Goal: Contribute content: Add original content to the website for others to see

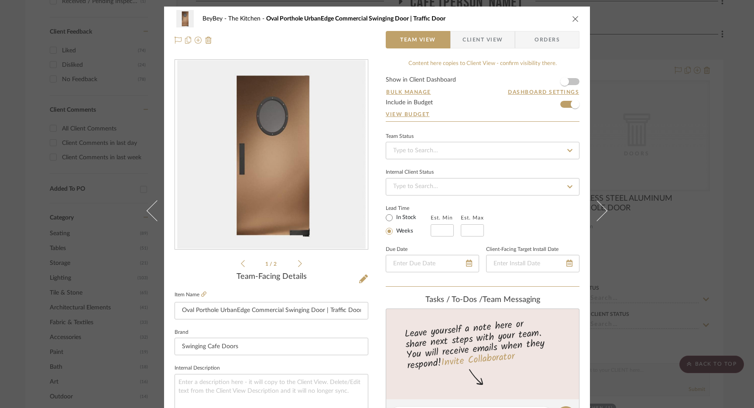
click at [563, 20] on div "BeyBey The Kitchen Oval Porthole UrbanEdge Commercial Swinging Door | Traffic D…" at bounding box center [377, 18] width 405 height 17
click at [574, 20] on icon "close" at bounding box center [575, 18] width 7 height 7
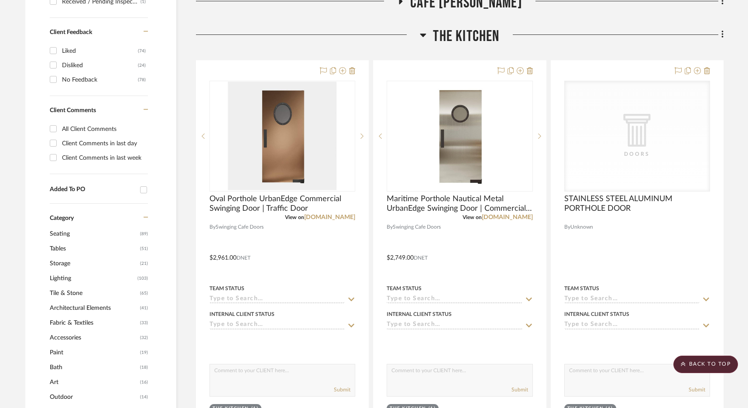
click at [482, 34] on span "The Kitchen" at bounding box center [466, 36] width 66 height 19
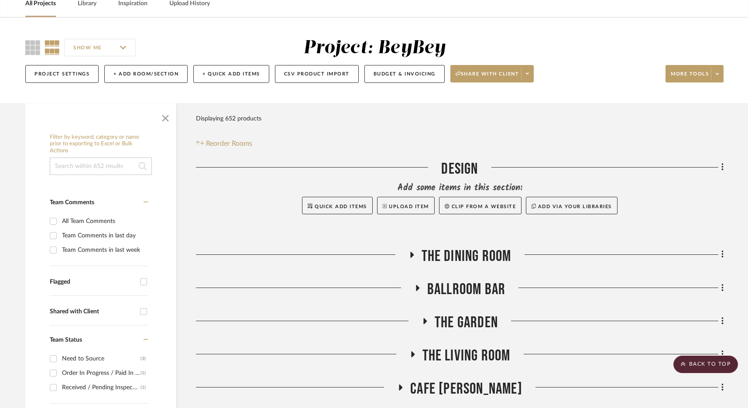
scroll to position [74, 0]
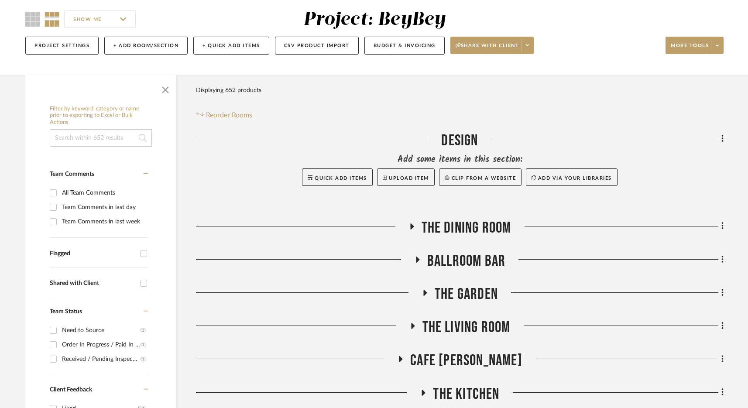
click at [479, 262] on span "BALLROOM BAR" at bounding box center [466, 261] width 78 height 19
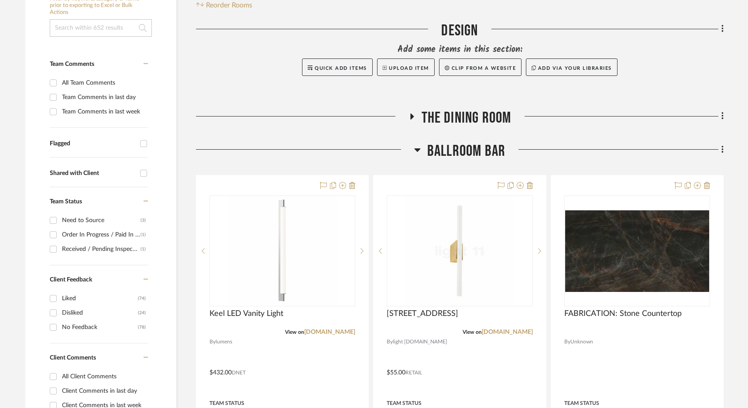
scroll to position [220, 0]
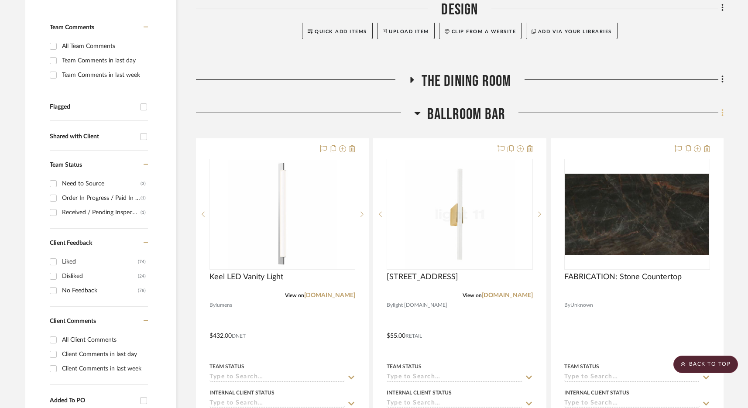
click at [722, 113] on icon at bounding box center [723, 112] width 2 height 7
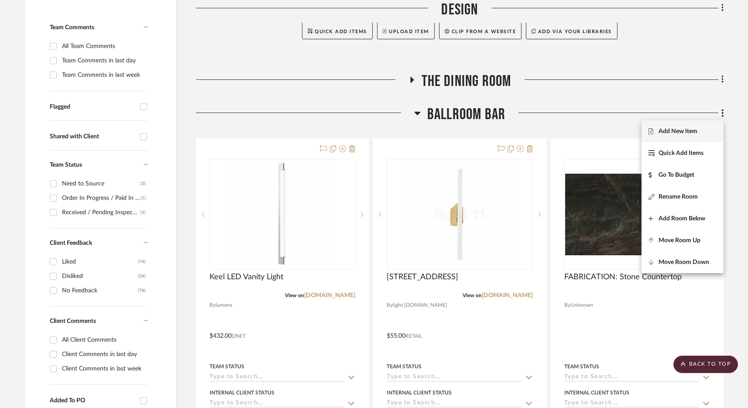
click at [680, 128] on span "Add New Item" at bounding box center [678, 131] width 39 height 7
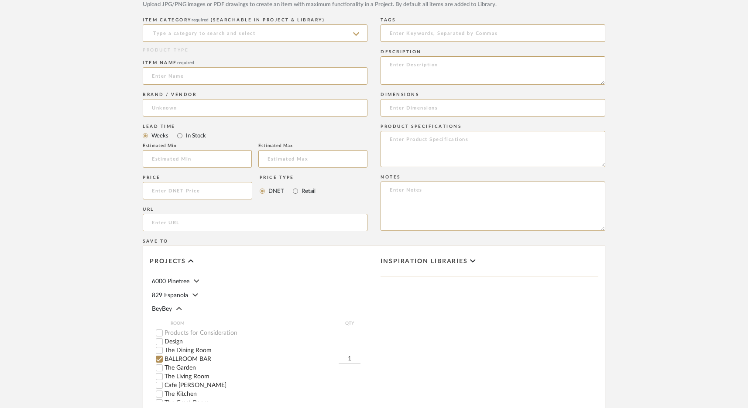
scroll to position [130, 0]
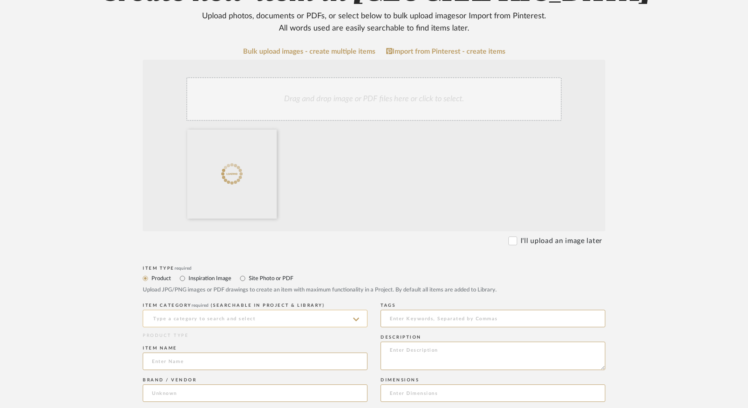
click at [206, 316] on input at bounding box center [255, 318] width 225 height 17
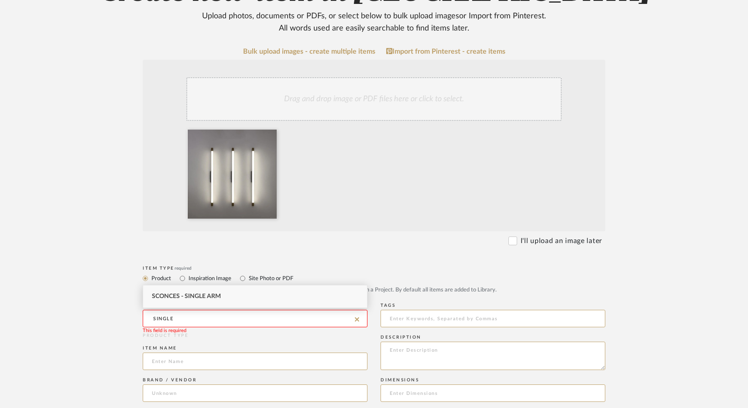
click at [217, 300] on div "Sconces - Single Arm" at bounding box center [255, 296] width 224 height 22
type input "Sconces - Single Arm"
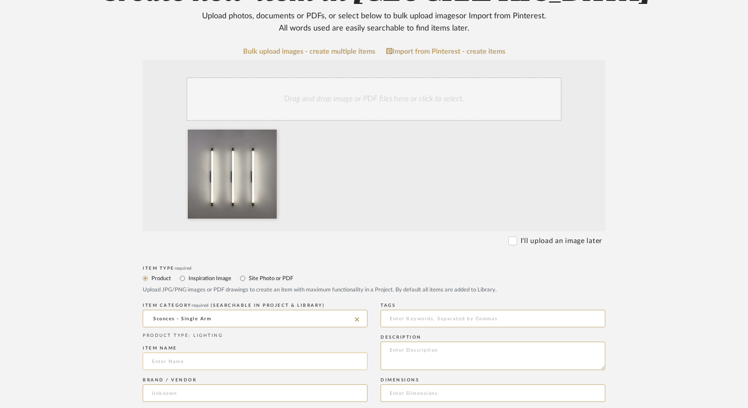
click at [216, 359] on input at bounding box center [255, 361] width 225 height 17
paste input "Modern Cylinder Linear Aluminum LED Mirror Front Light Wall Sconce Lamps"
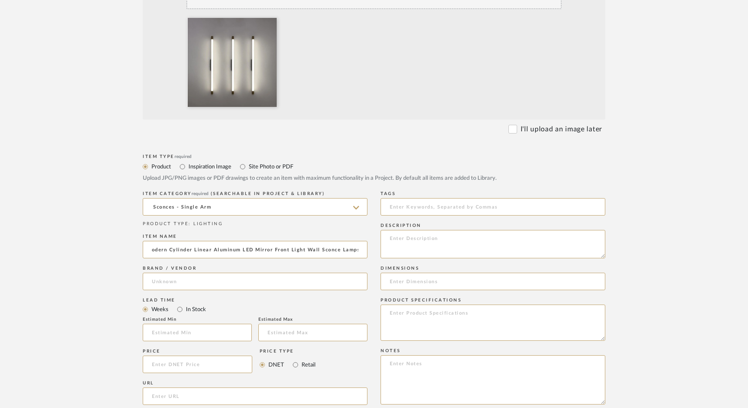
scroll to position [259, 0]
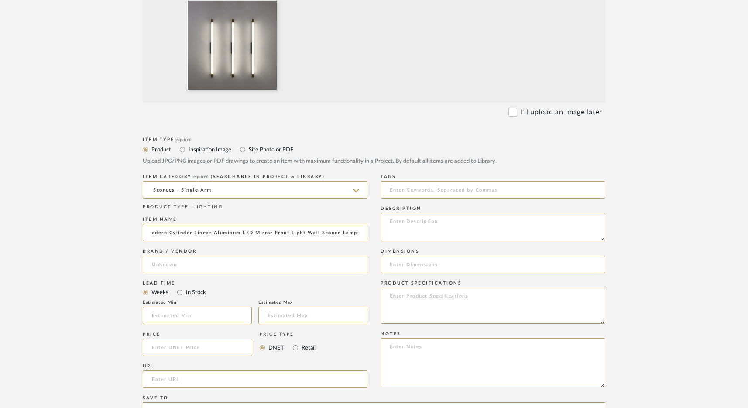
type input "Modern Cylinder Linear Aluminum LED Mirror Front Light Wall Sconce Lamps"
drag, startPoint x: 196, startPoint y: 273, endPoint x: 203, endPoint y: 261, distance: 13.9
click at [196, 272] on input at bounding box center [255, 264] width 225 height 17
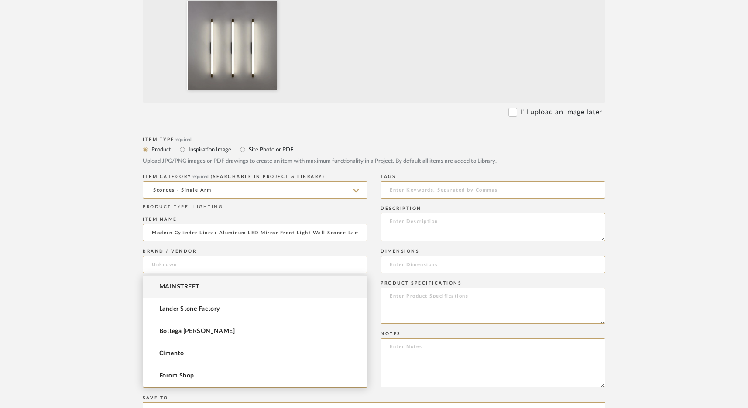
click at [203, 261] on input at bounding box center [255, 264] width 225 height 17
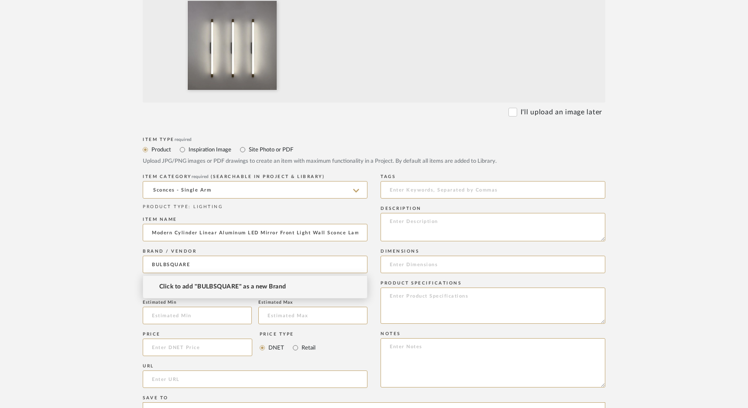
type input "BULBSQUARE"
click at [209, 289] on span "Click to add "BULBSQUARE" as a new Brand" at bounding box center [222, 286] width 127 height 7
click at [185, 347] on input at bounding box center [198, 347] width 110 height 17
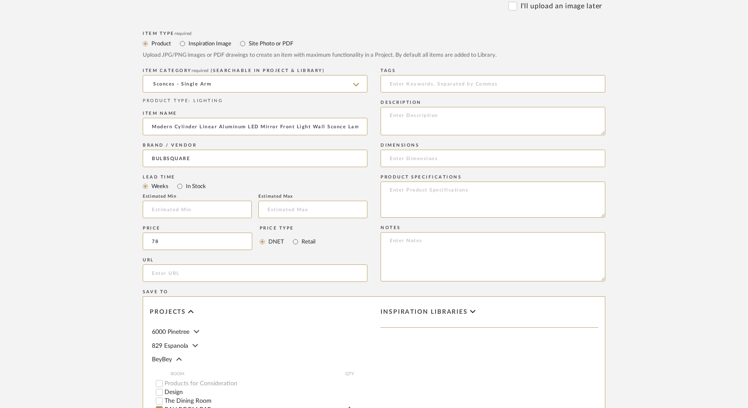
scroll to position [385, 0]
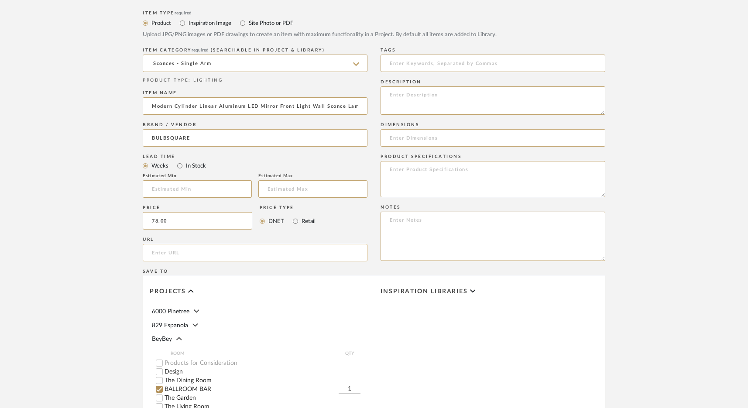
type input "$78.00"
click at [172, 248] on input "url" at bounding box center [255, 252] width 225 height 17
paste input "[URL][DOMAIN_NAME]"
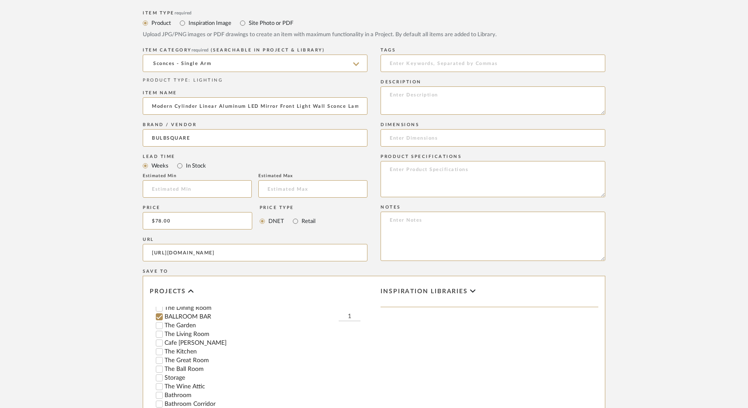
scroll to position [558, 0]
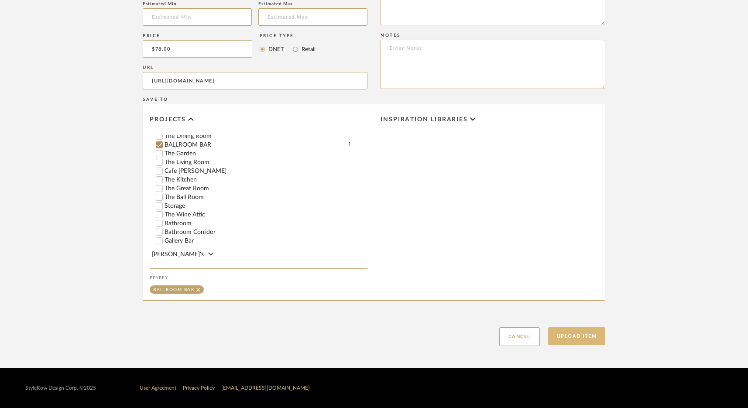
type input "[URL][DOMAIN_NAME]"
click at [590, 339] on button "Upload Item" at bounding box center [577, 336] width 58 height 18
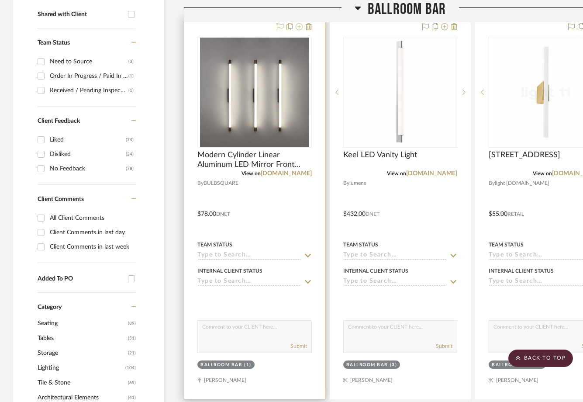
scroll to position [229, 0]
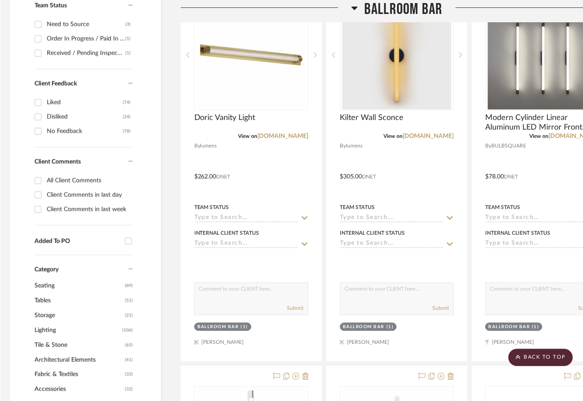
scroll to position [379, 3]
click at [384, 8] on span "BALLROOM BAR" at bounding box center [403, 9] width 78 height 19
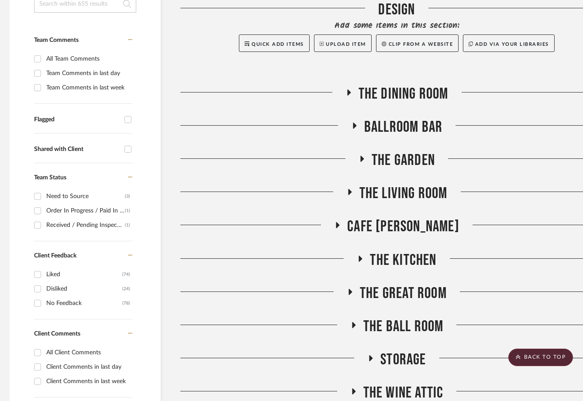
scroll to position [94, 3]
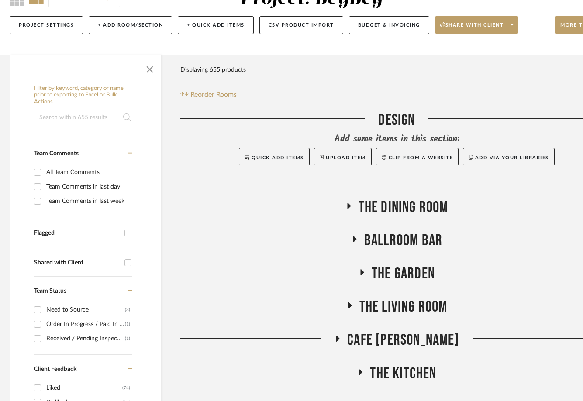
click at [398, 271] on span "The Garden" at bounding box center [402, 274] width 63 height 19
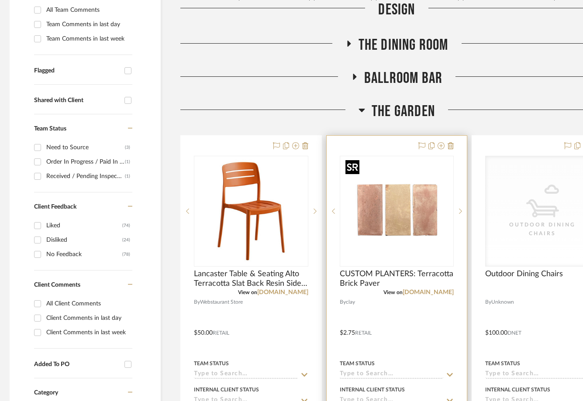
click at [414, 220] on img "0" at bounding box center [396, 211] width 109 height 109
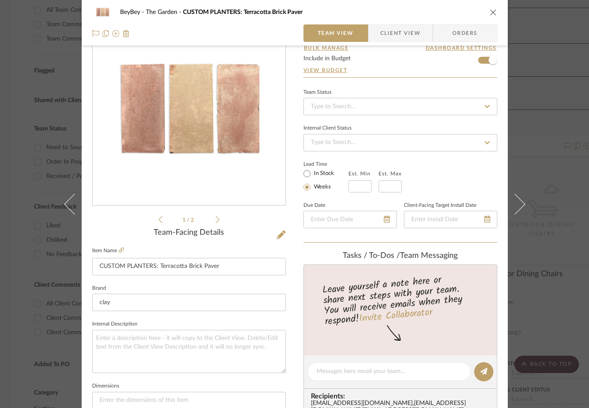
scroll to position [26, 0]
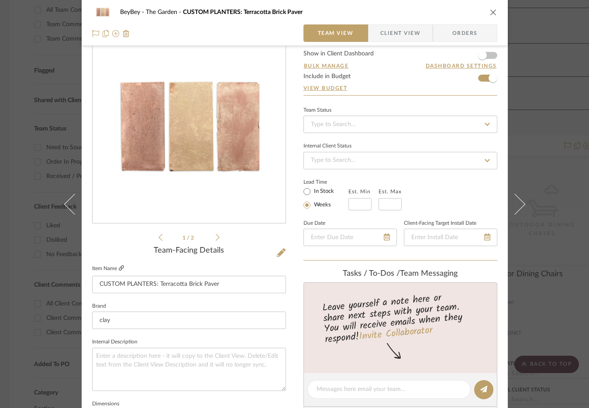
click at [115, 268] on label "Item Name" at bounding box center [108, 268] width 32 height 7
click at [120, 268] on icon at bounding box center [121, 267] width 5 height 5
